Goal: Task Accomplishment & Management: Complete application form

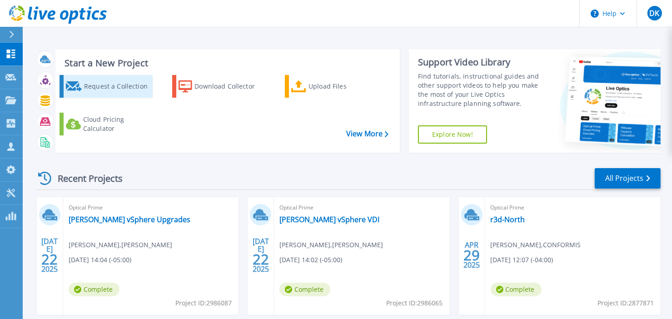
click at [115, 91] on div "Request a Collection" at bounding box center [117, 86] width 66 height 18
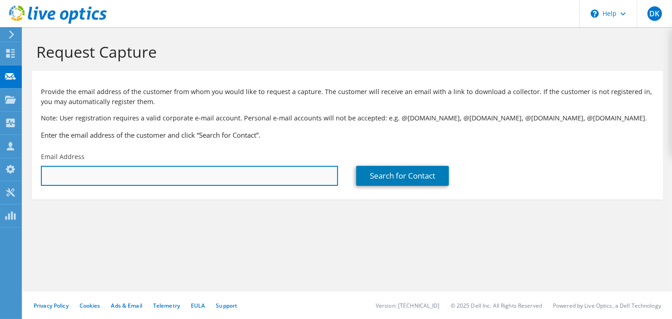
click at [151, 175] on input "text" at bounding box center [189, 176] width 297 height 20
paste input "martin.samson@scnbestco.com"
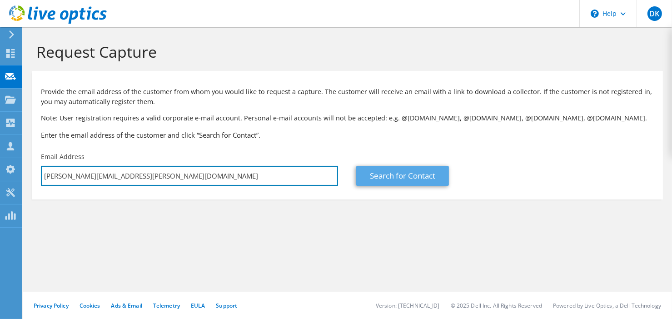
type input "martin.samson@scnbestco.com"
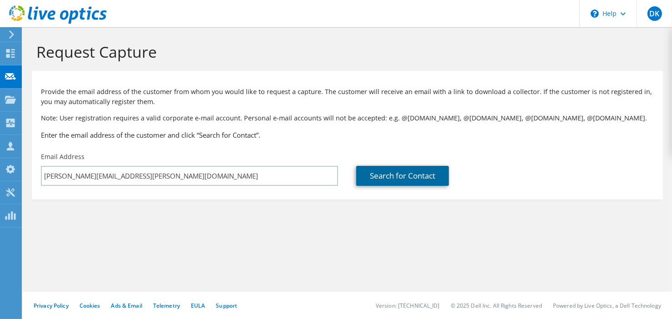
click at [427, 167] on link "Search for Contact" at bounding box center [402, 176] width 93 height 20
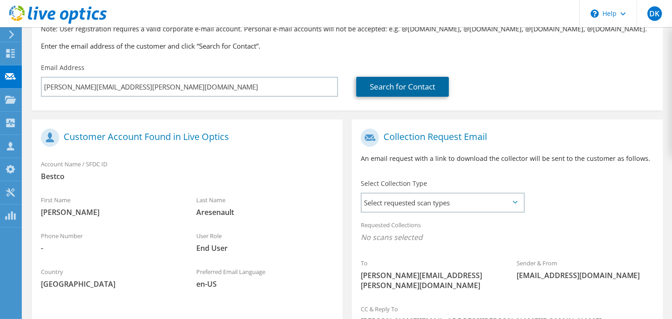
scroll to position [91, 0]
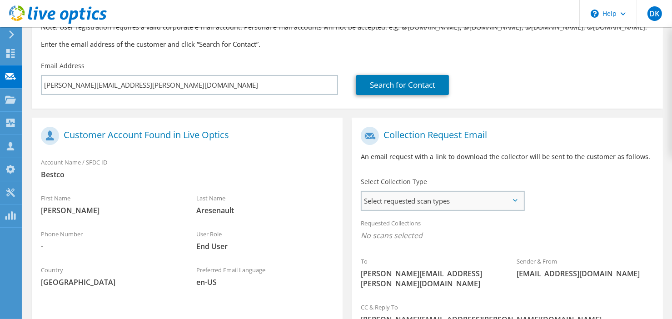
click at [395, 206] on span "Select requested scan types" at bounding box center [443, 201] width 162 height 18
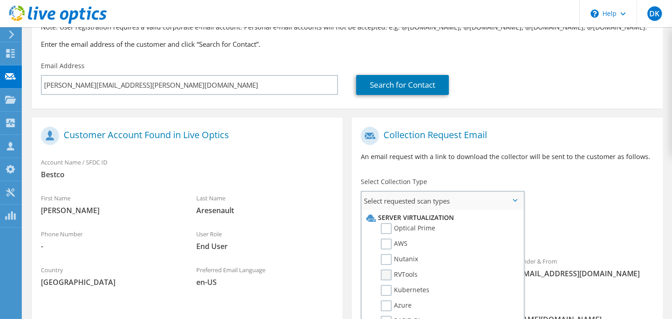
click at [401, 272] on label "RVTools" at bounding box center [399, 275] width 37 height 11
click at [0, 0] on input "RVTools" at bounding box center [0, 0] width 0 height 0
click at [575, 216] on div "Requested Collections No scans selected RVTools" at bounding box center [507, 232] width 311 height 36
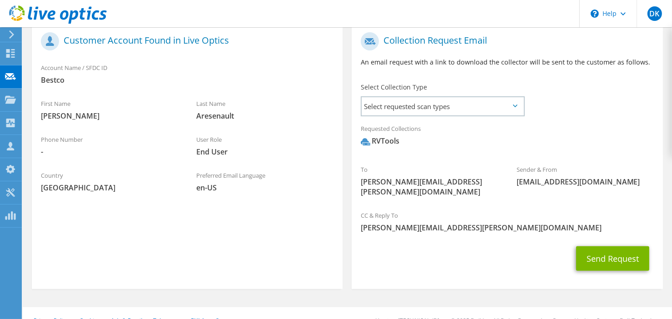
scroll to position [191, 0]
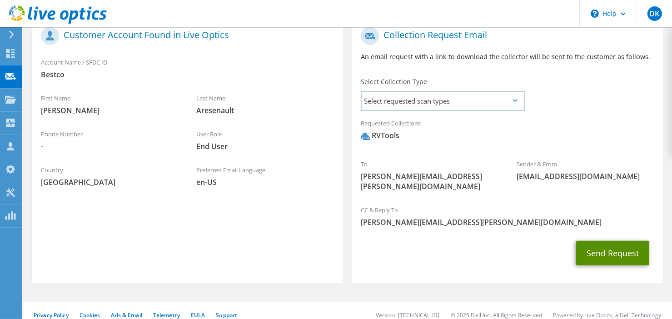
click at [603, 244] on button "Send Request" at bounding box center [612, 253] width 73 height 25
